Goal: Navigation & Orientation: Find specific page/section

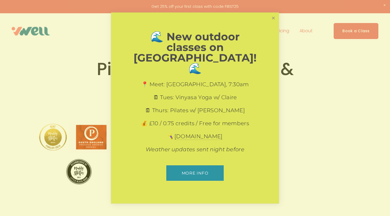
click at [276, 23] on link "Close" at bounding box center [273, 17] width 9 height 9
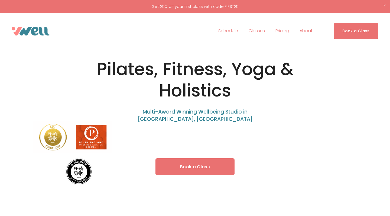
click at [262, 30] on span "Classes" at bounding box center [257, 31] width 16 height 8
click at [0, 0] on span "Pilates" at bounding box center [0, 0] width 0 height 0
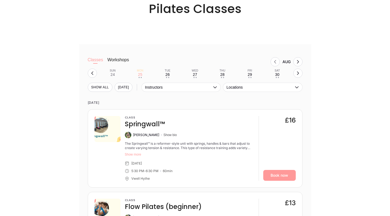
scroll to position [436, 0]
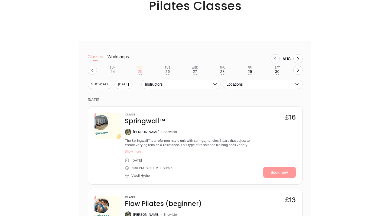
click at [120, 56] on button "Workshops" at bounding box center [118, 59] width 22 height 11
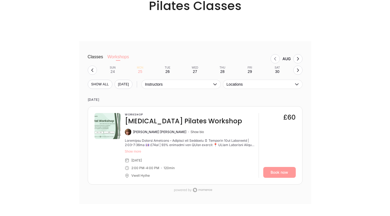
click at [102, 56] on button "Classes" at bounding box center [95, 59] width 15 height 11
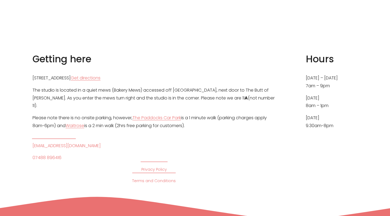
scroll to position [2775, 0]
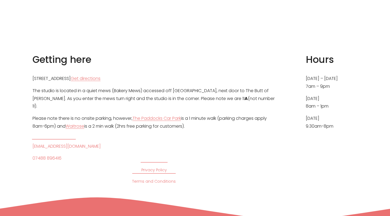
click at [126, 87] on p "The studio is located in a quiet mews (Bakery Mews) accessed off Theatre Street…" at bounding box center [154, 98] width 243 height 23
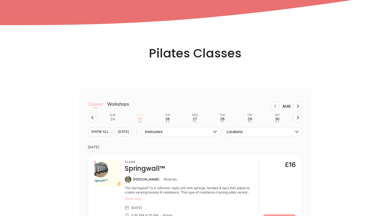
scroll to position [452, 0]
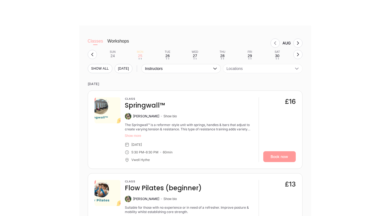
click at [276, 69] on span "Locations" at bounding box center [260, 68] width 67 height 4
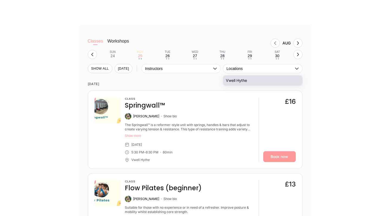
click at [267, 85] on li "Vwell Hythe" at bounding box center [262, 81] width 79 height 10
click at [217, 70] on icon "button" at bounding box center [215, 68] width 4 height 4
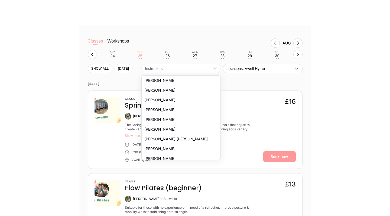
scroll to position [0, 0]
click at [214, 68] on icon "button" at bounding box center [215, 68] width 4 height 4
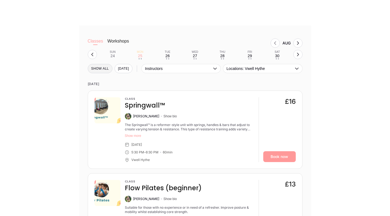
click at [106, 69] on button "SHOW All" at bounding box center [100, 68] width 25 height 9
click at [171, 53] on div "Tue" at bounding box center [168, 51] width 6 height 3
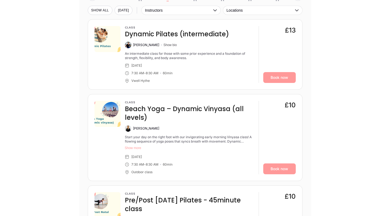
scroll to position [452, 0]
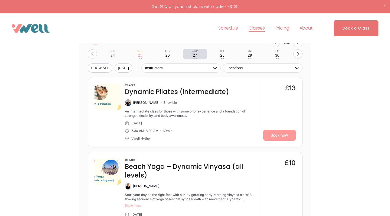
click at [194, 56] on div "27" at bounding box center [195, 55] width 4 height 4
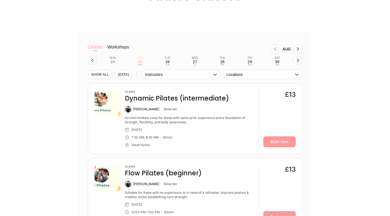
scroll to position [436, 0]
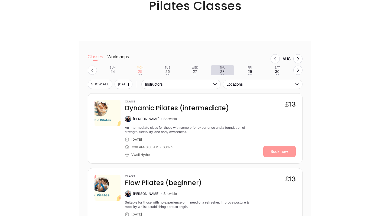
click at [223, 71] on div "28" at bounding box center [222, 71] width 4 height 4
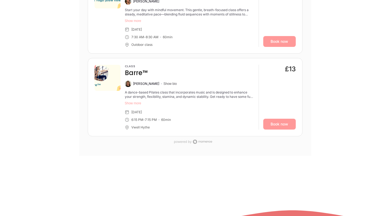
scroll to position [628, 0]
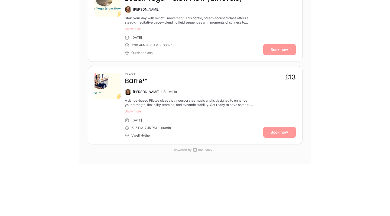
click at [136, 110] on button "Show more" at bounding box center [190, 111] width 130 height 4
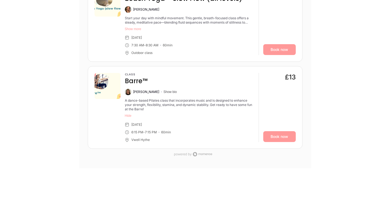
click at [136, 110] on div "A dance-based Pilates class that incorporates music and is designed to enhance …" at bounding box center [190, 104] width 130 height 13
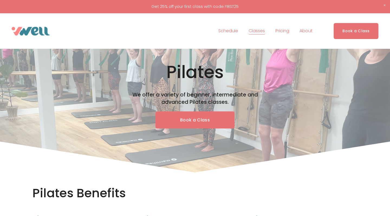
scroll to position [0, 0]
click at [0, 0] on span "Fitness" at bounding box center [0, 0] width 0 height 0
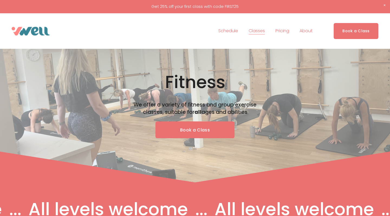
click at [229, 30] on link "Schedule" at bounding box center [229, 31] width 20 height 9
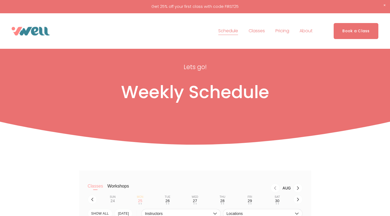
click at [283, 33] on link "Pricing" at bounding box center [283, 31] width 14 height 9
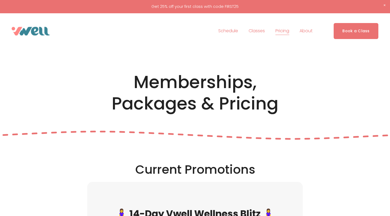
click at [309, 27] on link "About" at bounding box center [306, 31] width 13 height 9
click at [0, 0] on span "Our Team" at bounding box center [0, 0] width 0 height 0
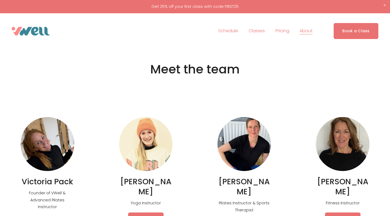
click at [0, 0] on span "FAQs" at bounding box center [0, 0] width 0 height 0
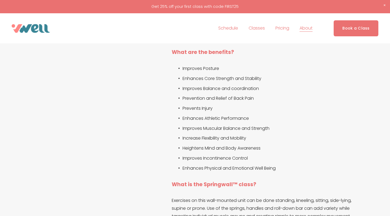
scroll to position [96, 0]
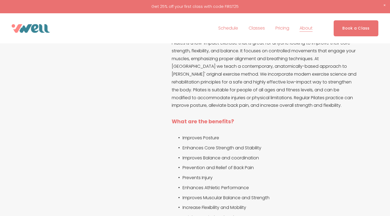
click at [0, 0] on span "Class Levels" at bounding box center [0, 0] width 0 height 0
